Goal: Information Seeking & Learning: Learn about a topic

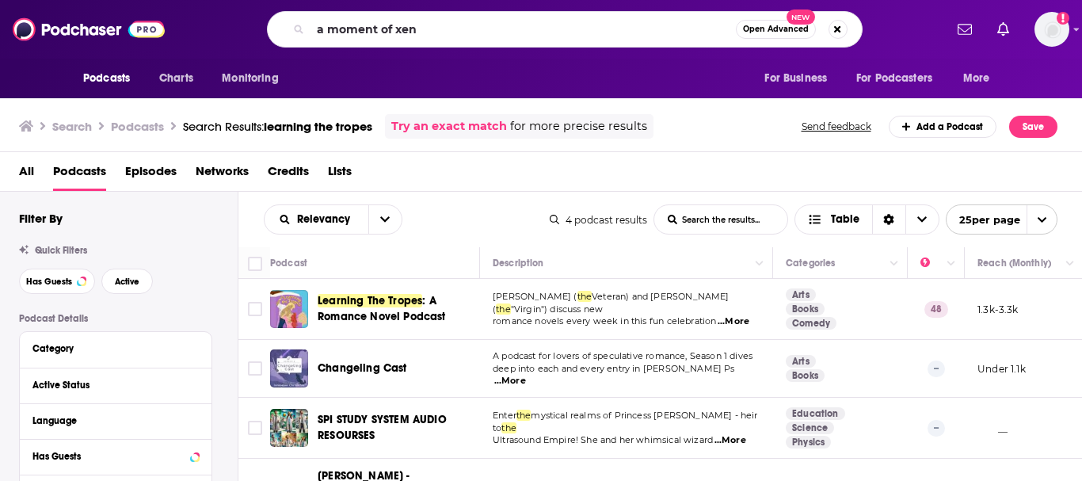
type input "a moment of xen"
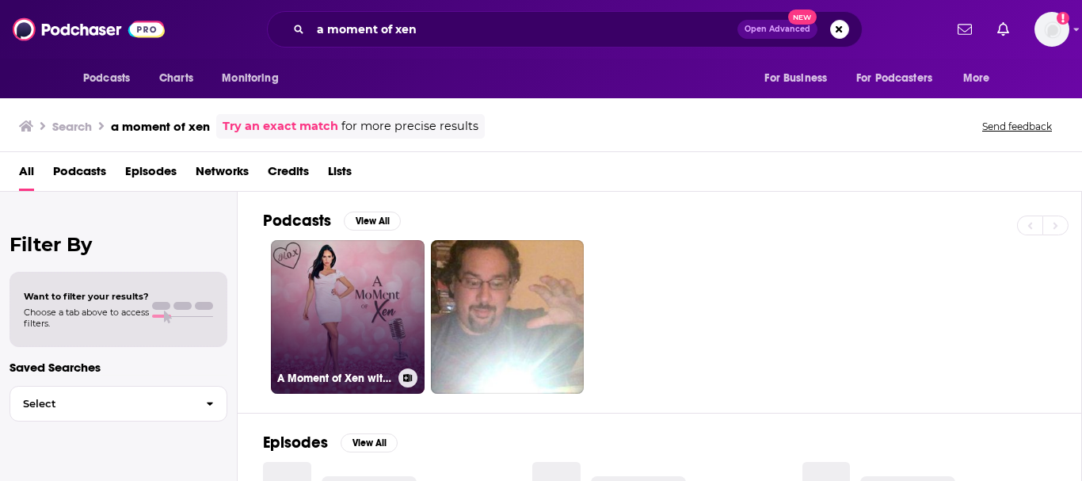
click at [338, 310] on link "A Moment of Xen with Xen [PERSON_NAME]" at bounding box center [348, 317] width 154 height 154
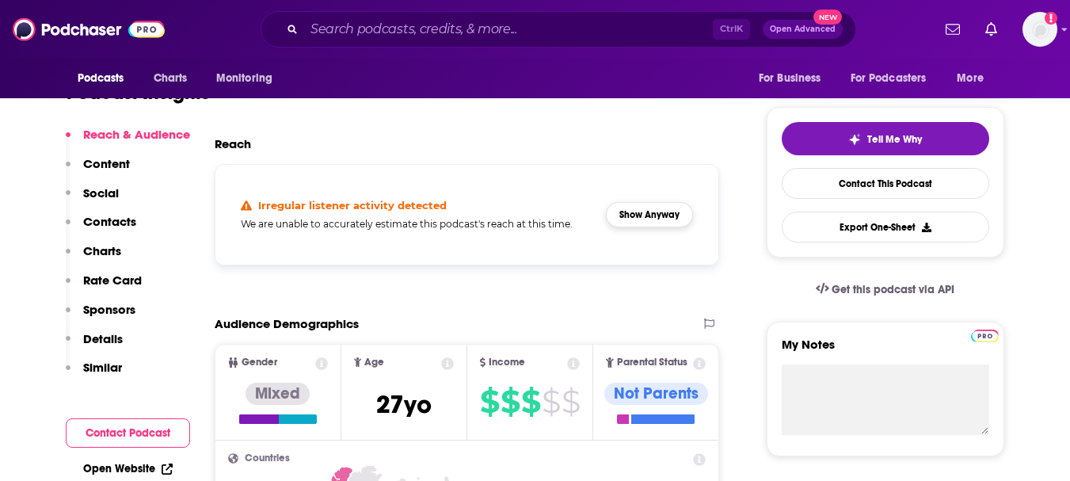
scroll to position [322, 0]
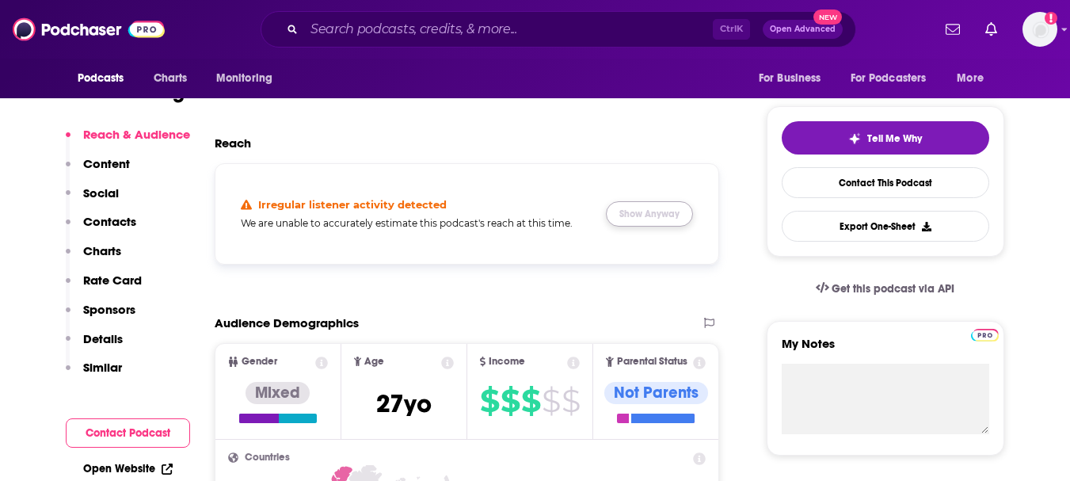
click at [650, 211] on button "Show Anyway" at bounding box center [649, 213] width 87 height 25
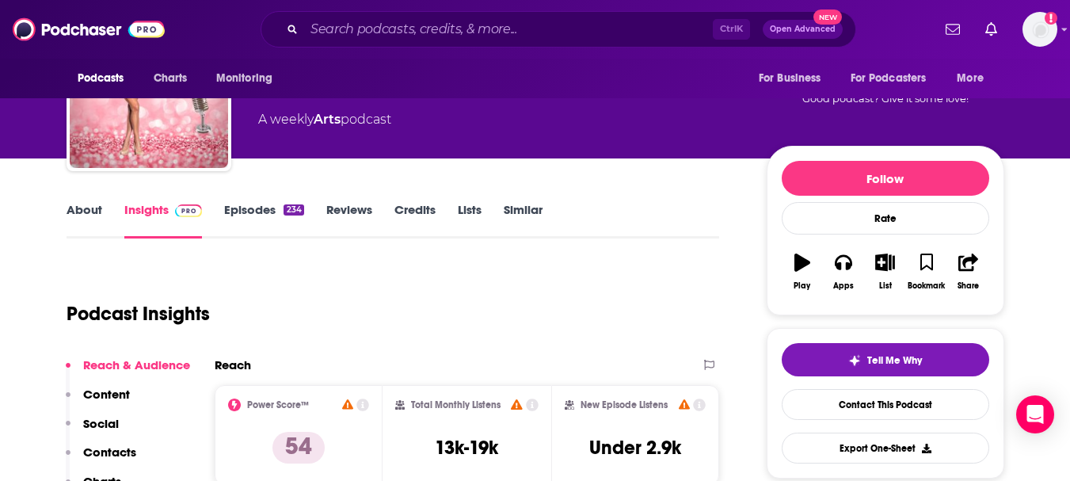
scroll to position [208, 0]
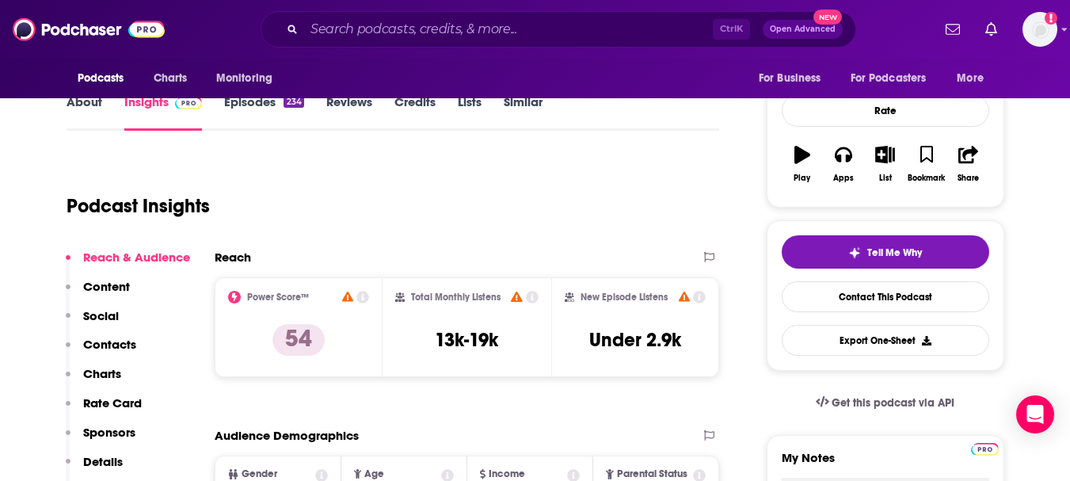
click at [441, 317] on div "Total Monthly Listens 13k-19k" at bounding box center [466, 327] width 143 height 73
click at [478, 296] on h2 "Total Monthly Listens" at bounding box center [456, 296] width 90 height 11
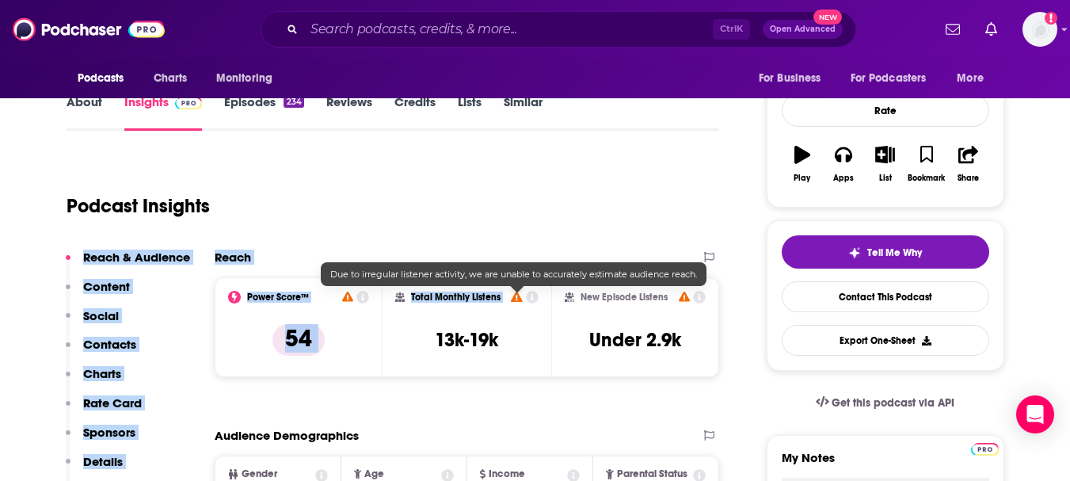
drag, startPoint x: 517, startPoint y: 296, endPoint x: 479, endPoint y: 238, distance: 69.2
